Goal: Use online tool/utility: Utilize a website feature to perform a specific function

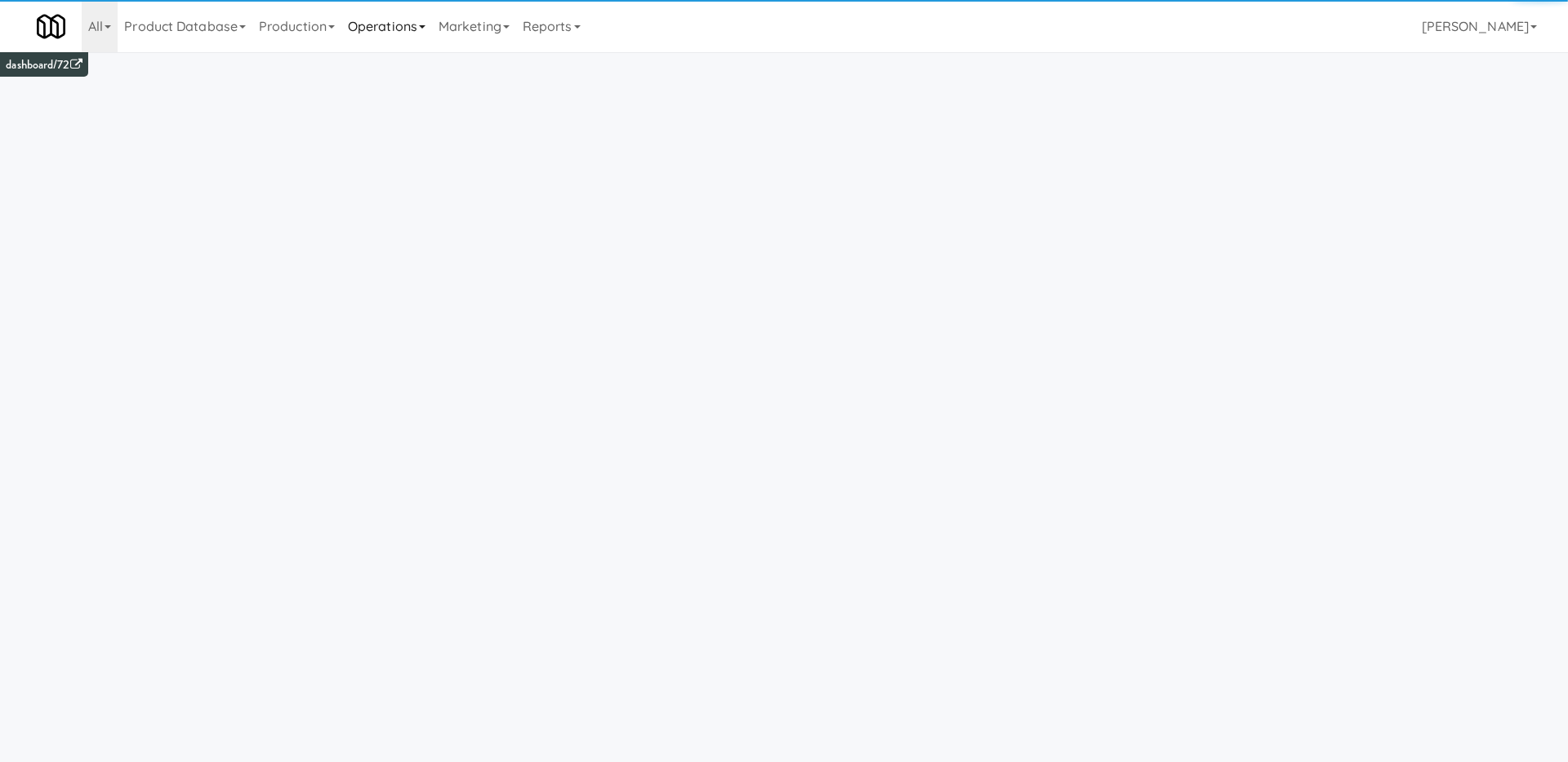
click at [416, 25] on link "Operations" at bounding box center [386, 26] width 91 height 52
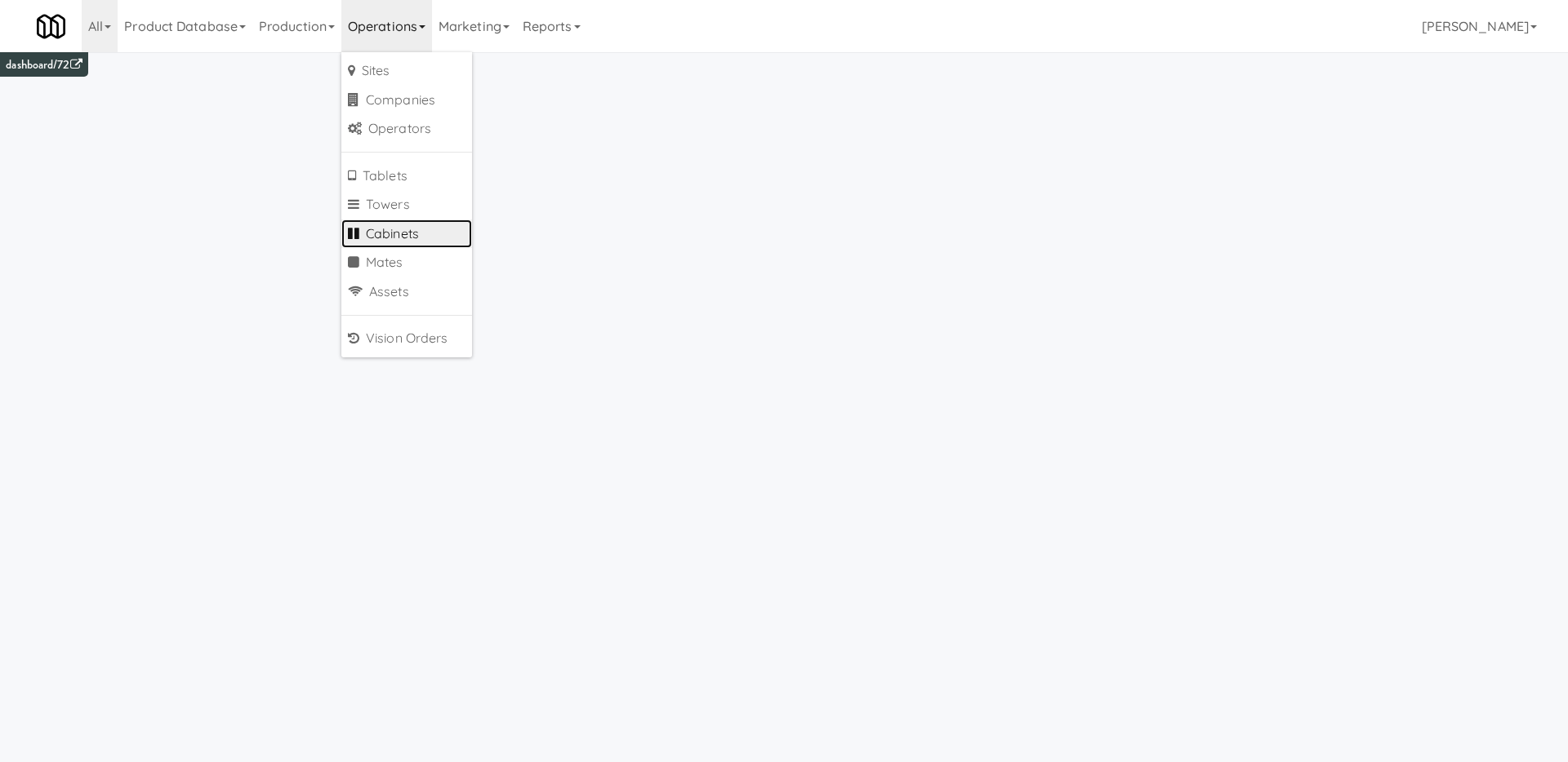
click at [458, 219] on link "Cabinets" at bounding box center [406, 234] width 131 height 29
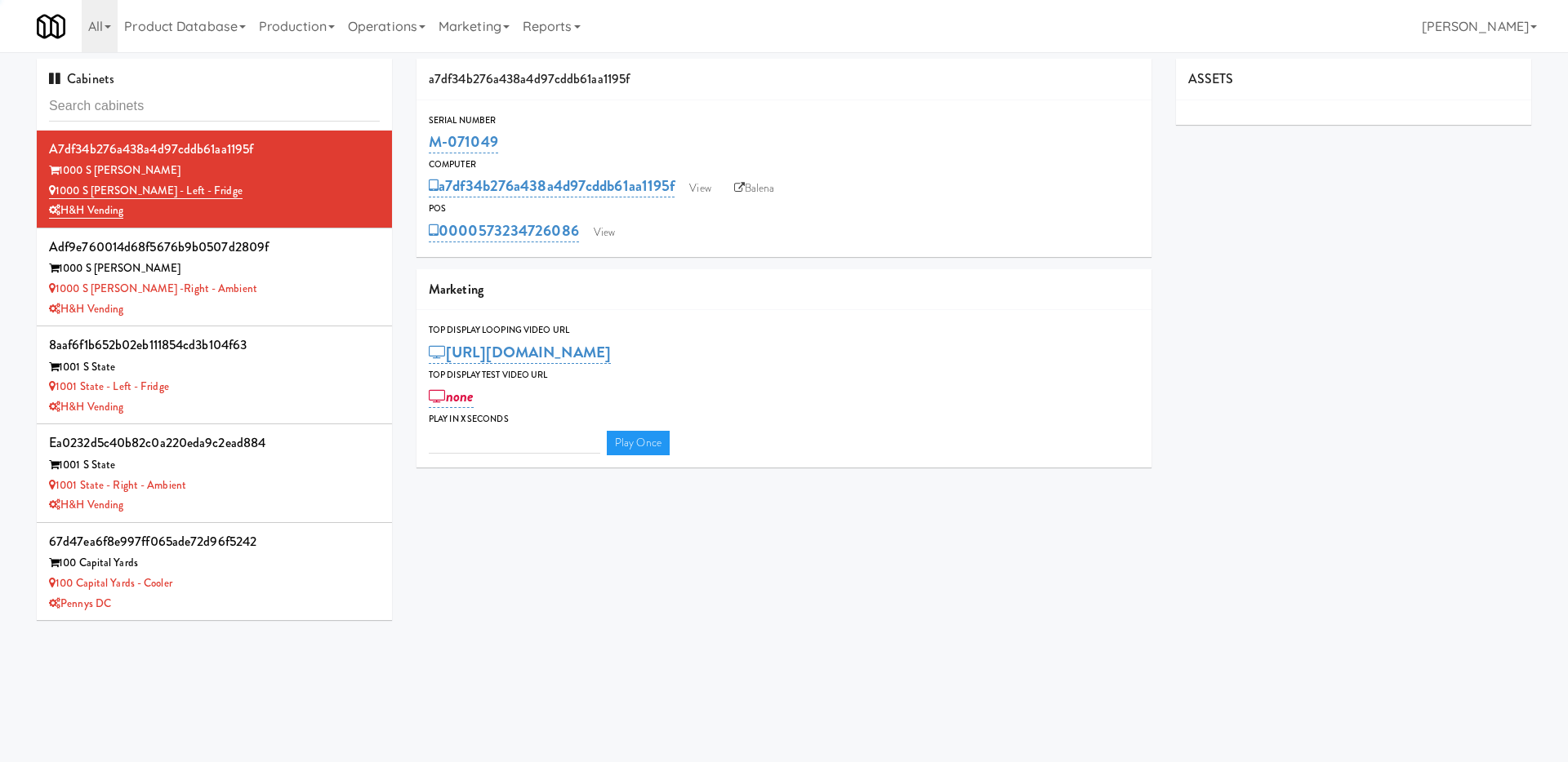
type input "3"
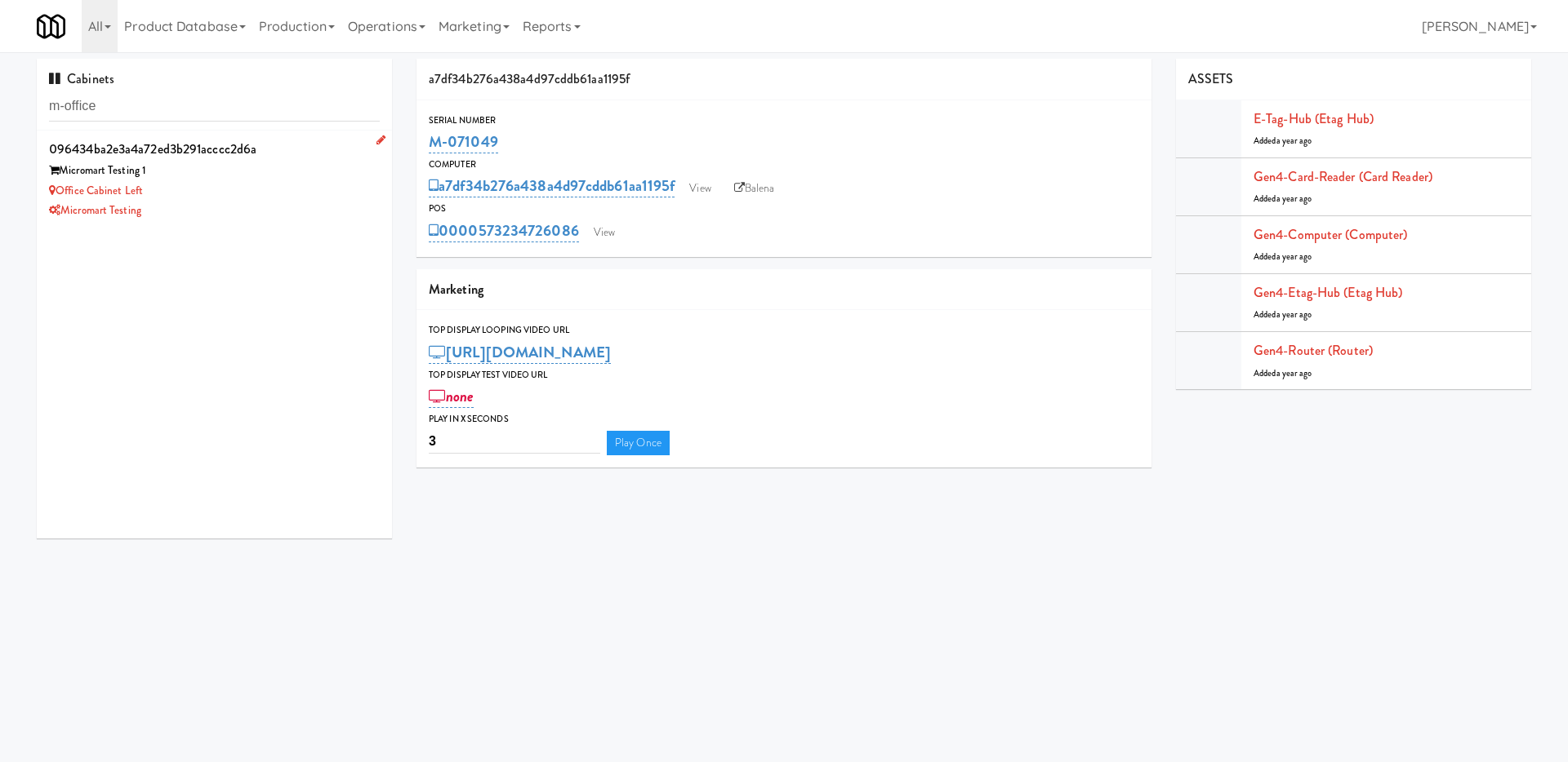
type input "m-office"
click at [245, 186] on div "Office Cabinet Left" at bounding box center [214, 192] width 331 height 21
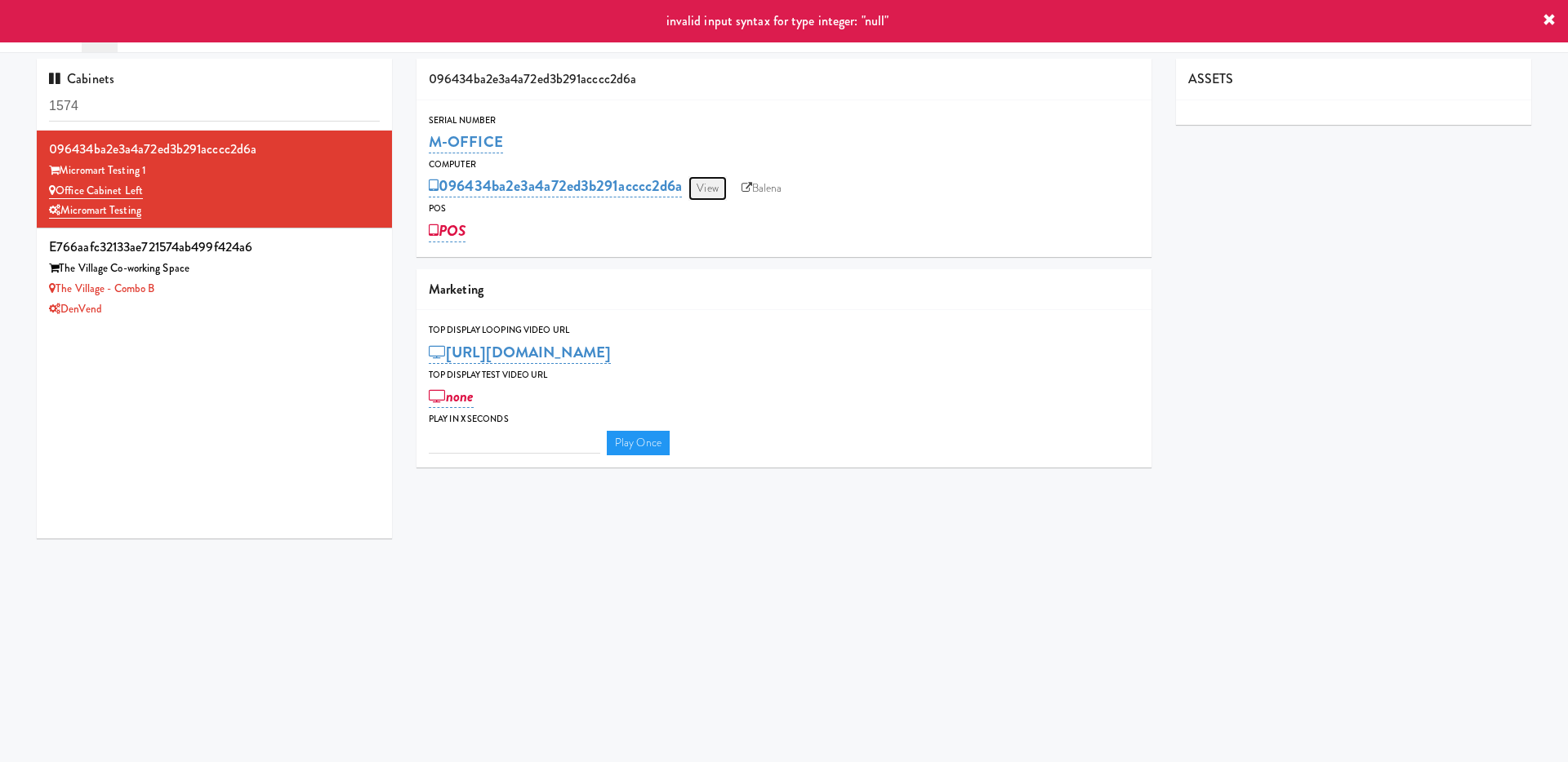
click at [709, 184] on link "View" at bounding box center [706, 188] width 37 height 24
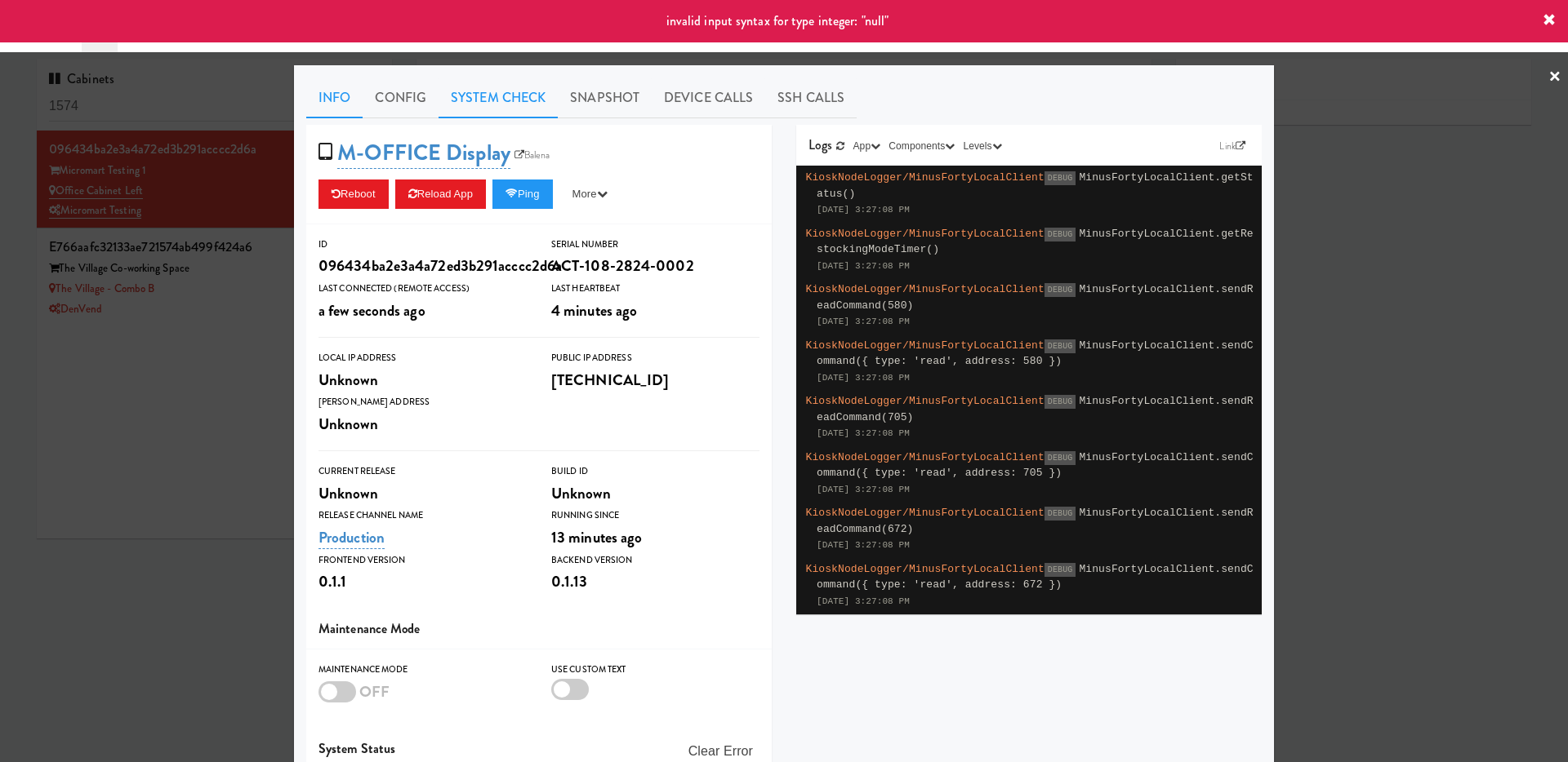
click at [478, 96] on link "System Check" at bounding box center [498, 98] width 119 height 41
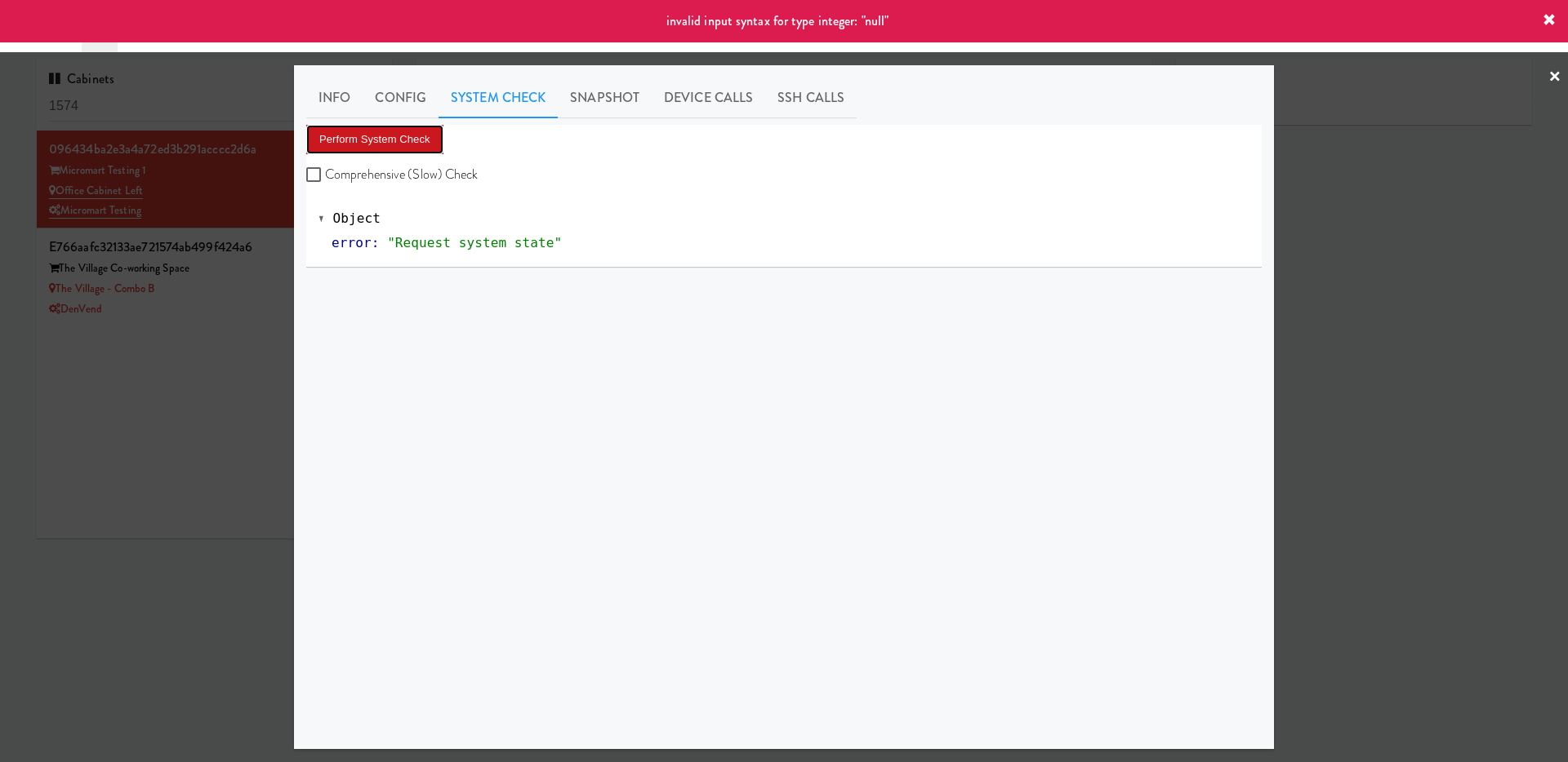
click at [429, 147] on button "Perform System Check" at bounding box center [374, 140] width 137 height 29
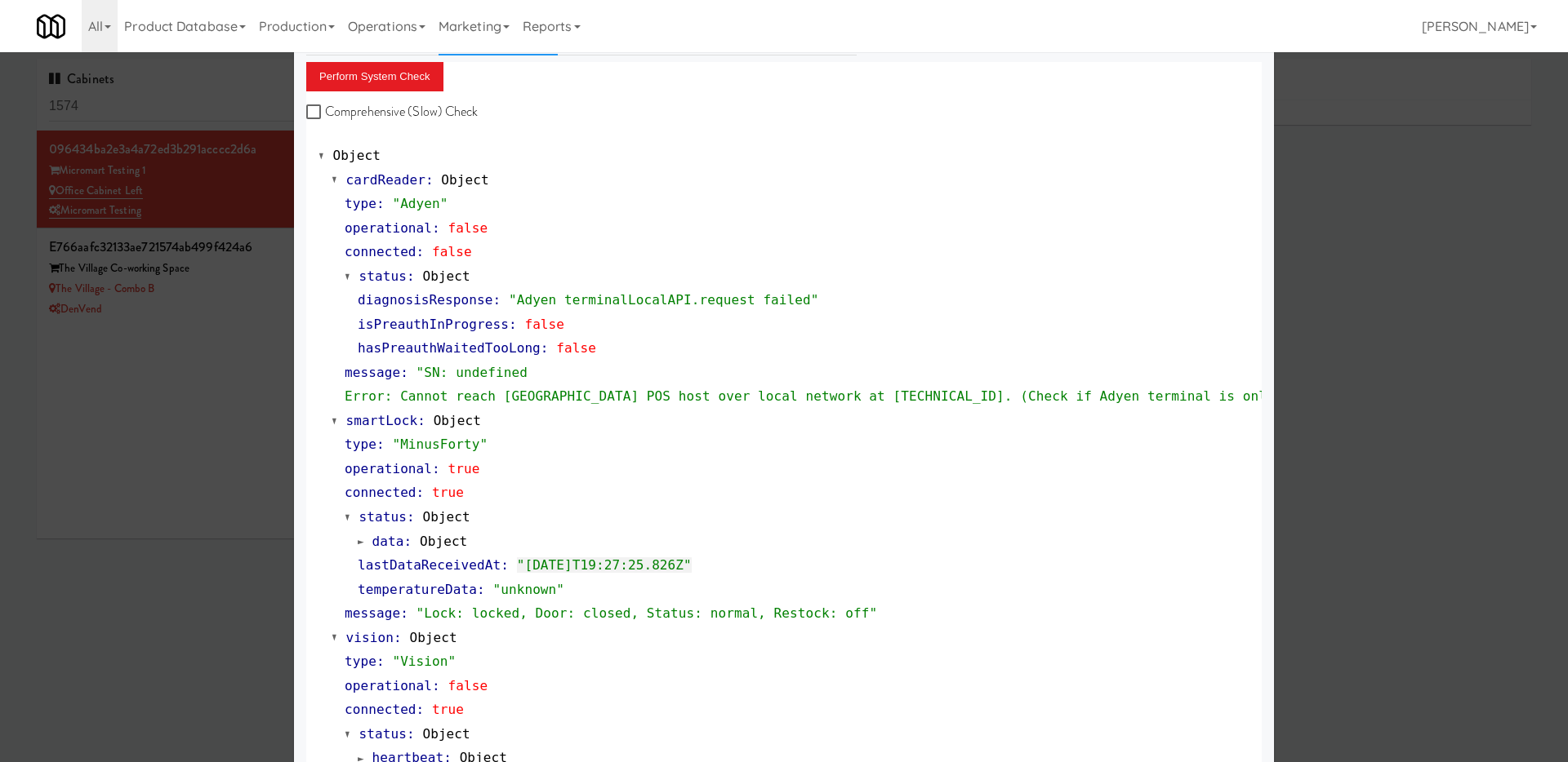
scroll to position [82, 0]
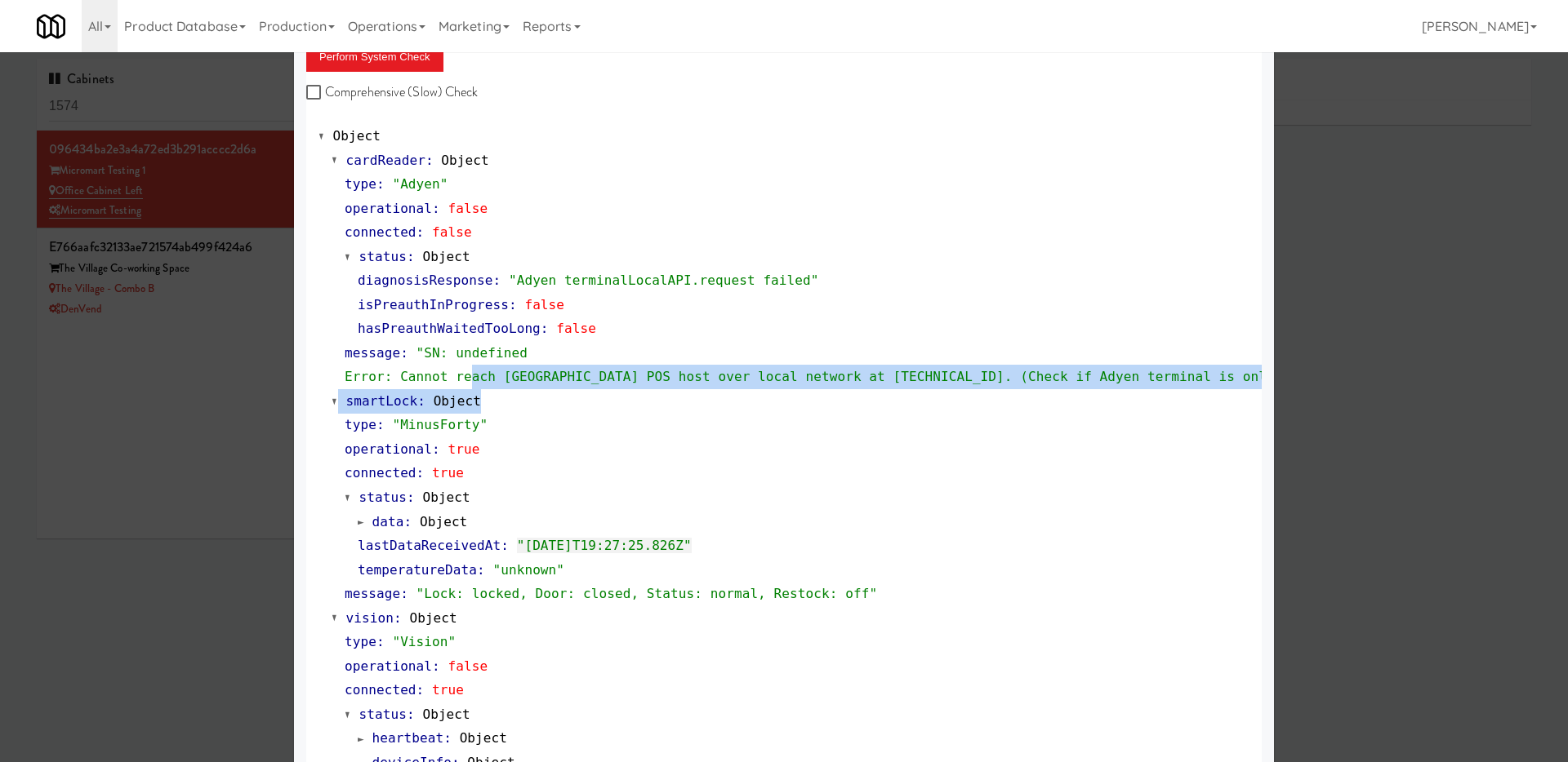
drag, startPoint x: 471, startPoint y: 370, endPoint x: 1049, endPoint y: 391, distance: 578.4
click at [1049, 391] on div "cardReader : Object type : "Adyen" operational : false connected : false status…" at bounding box center [783, 727] width 931 height 1157
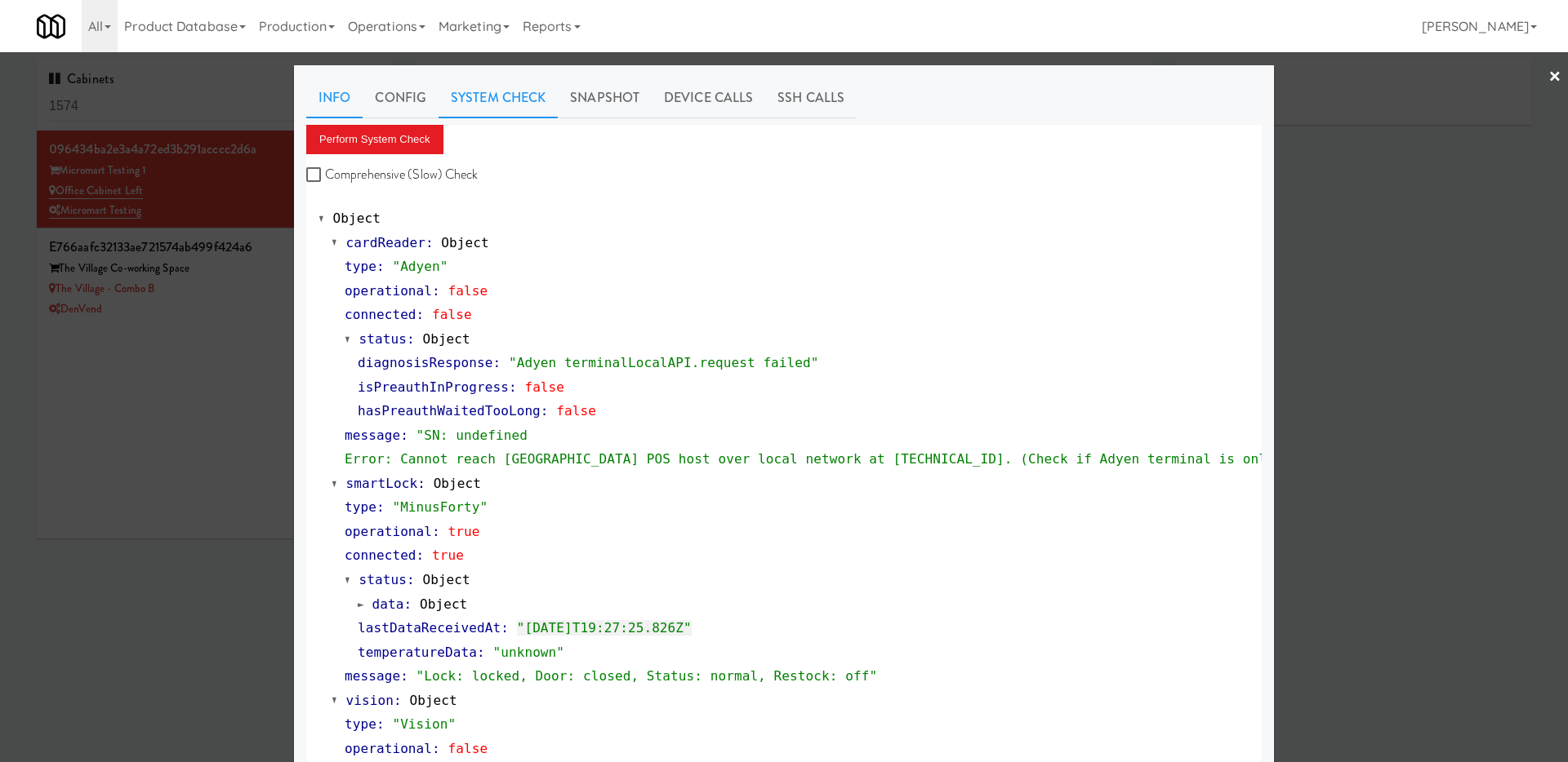
click at [330, 91] on link "Info" at bounding box center [334, 98] width 56 height 41
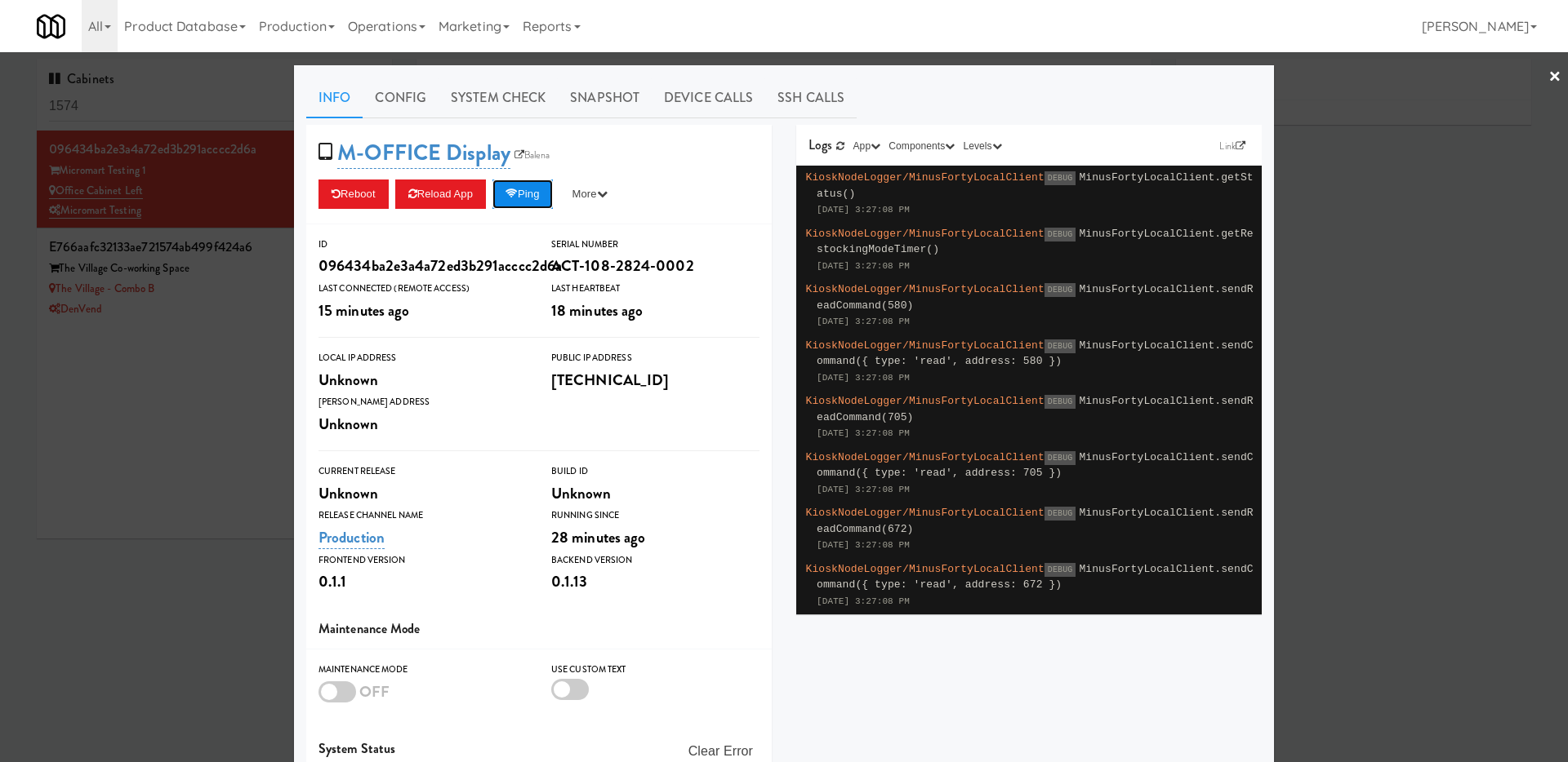
click at [543, 190] on button "Ping" at bounding box center [523, 194] width 61 height 29
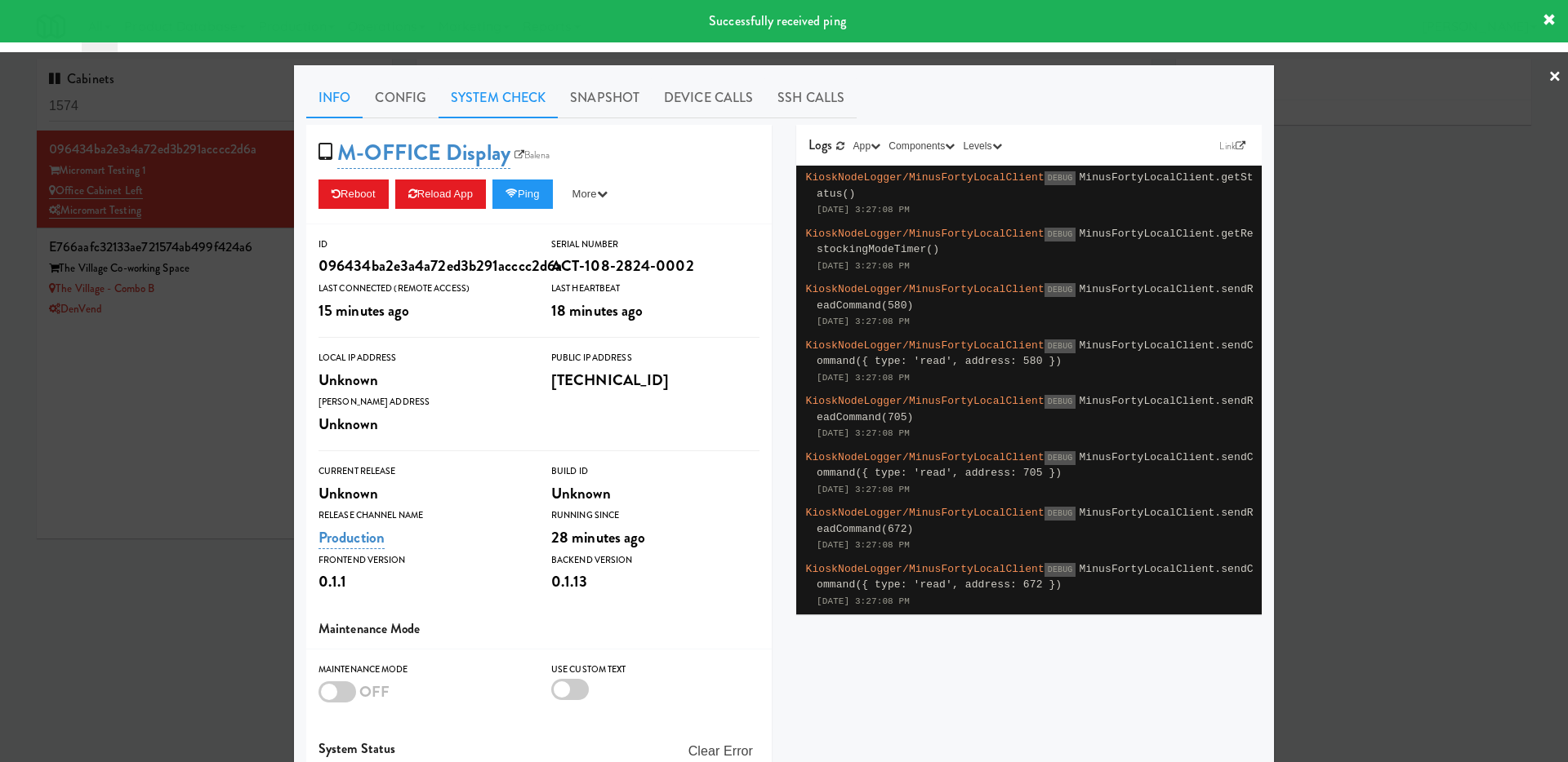
click at [513, 100] on link "System Check" at bounding box center [498, 98] width 119 height 41
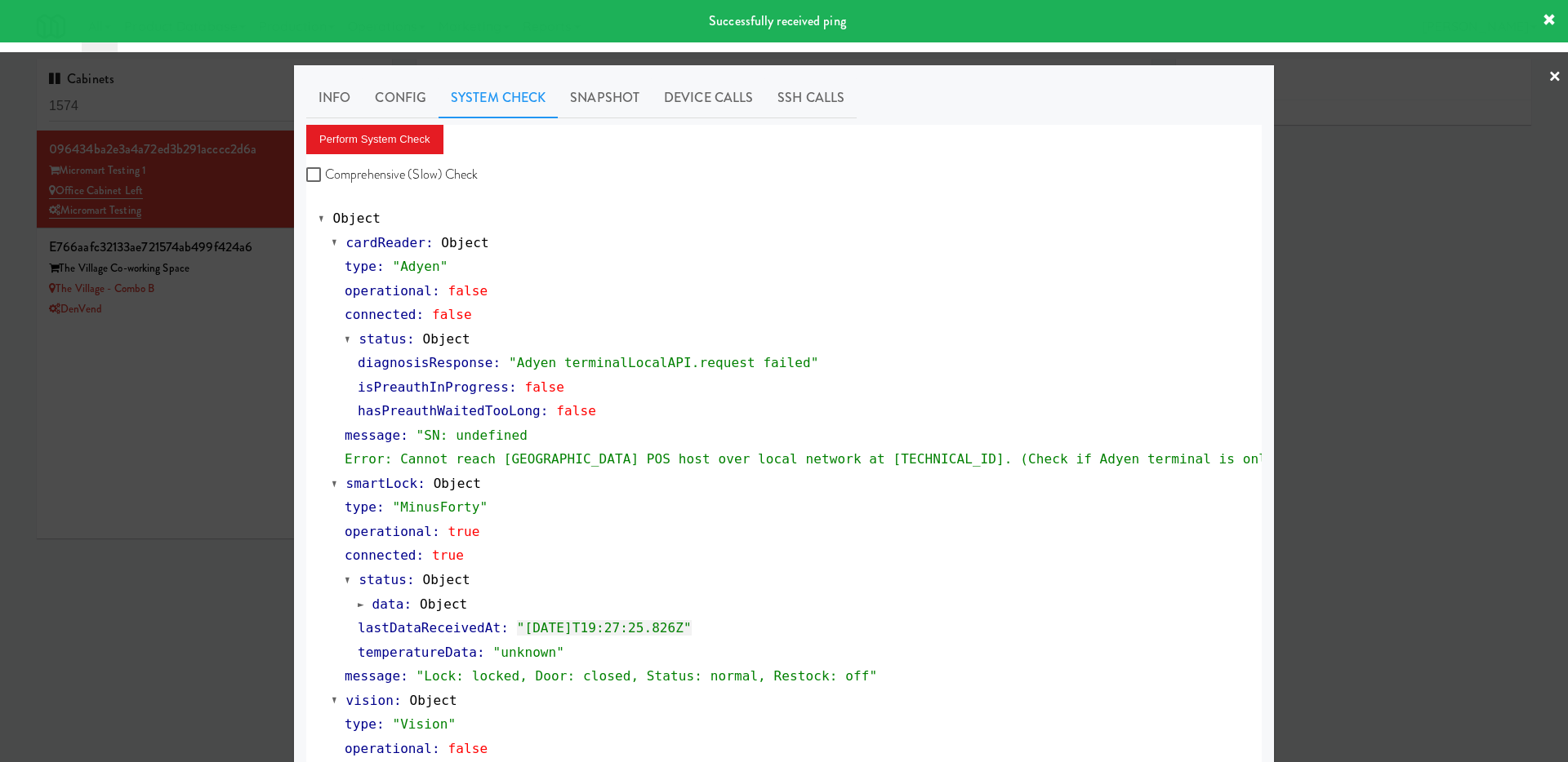
click at [370, 160] on div "Perform System Check Comprehensive (Slow) Check" at bounding box center [783, 156] width 955 height 62
click at [361, 144] on button "Perform System Check" at bounding box center [374, 140] width 137 height 29
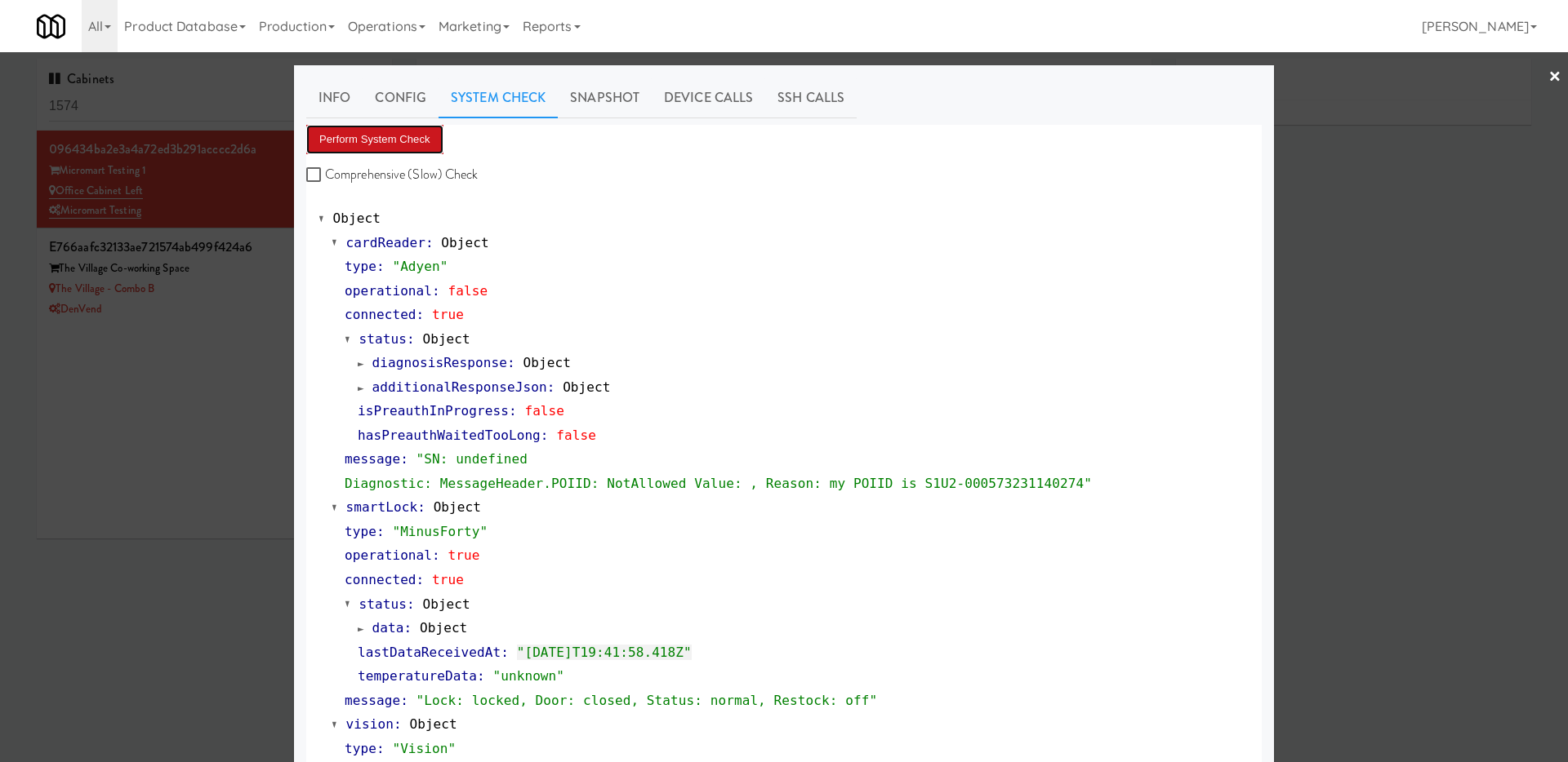
click at [347, 140] on button "Perform System Check" at bounding box center [374, 140] width 137 height 29
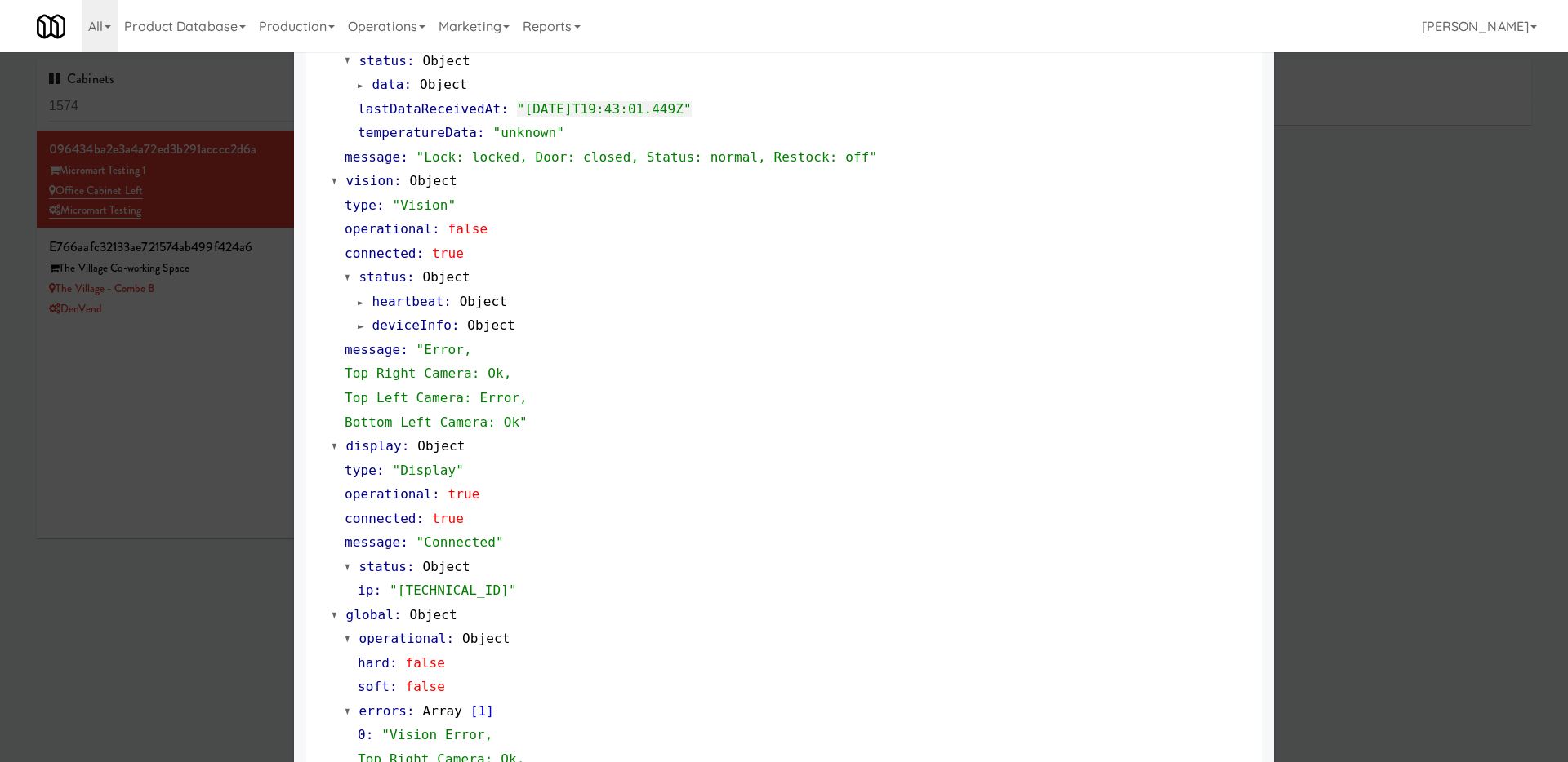
scroll to position [626, 0]
